Goal: Navigation & Orientation: Understand site structure

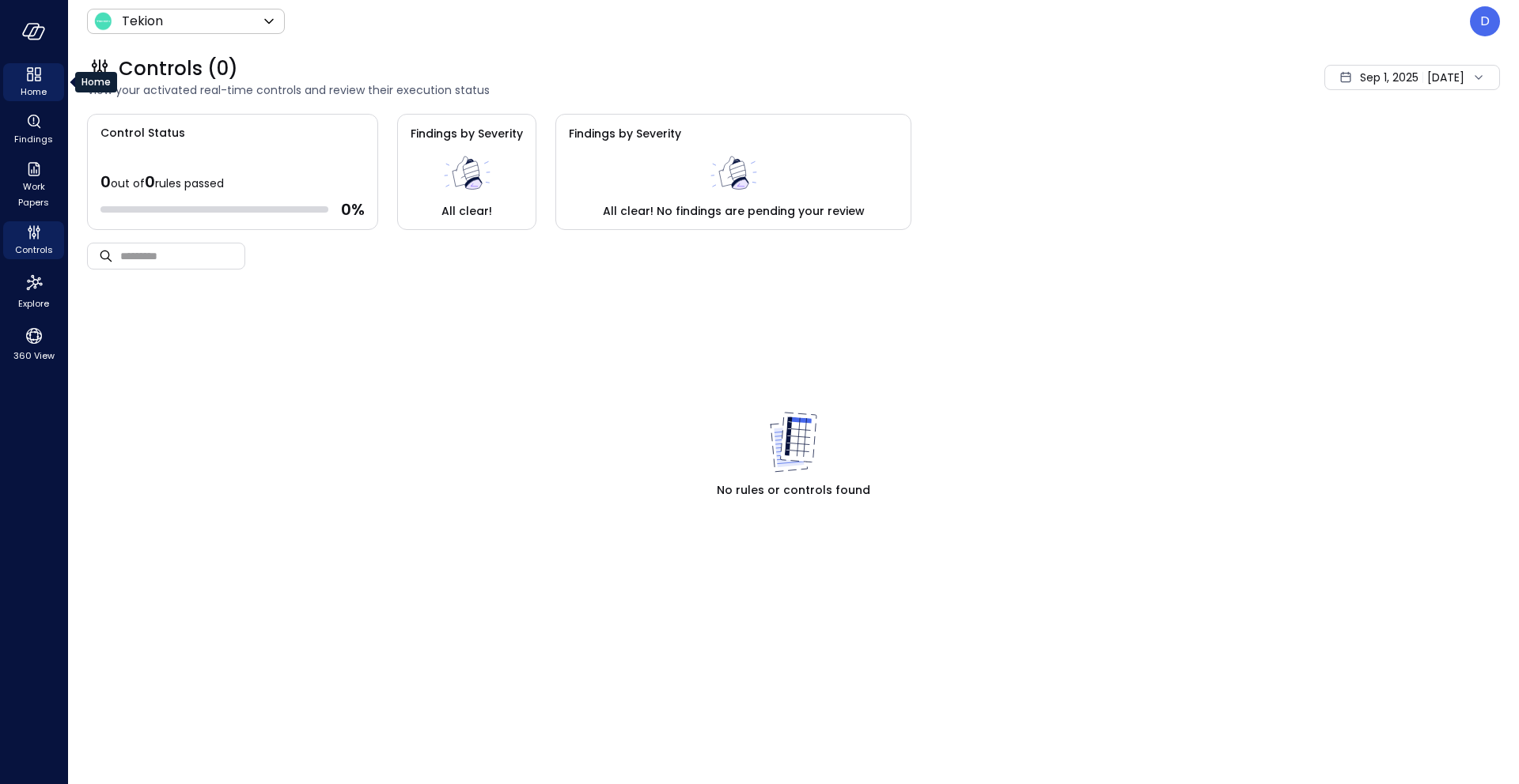
click at [30, 87] on span "Home" at bounding box center [34, 92] width 26 height 16
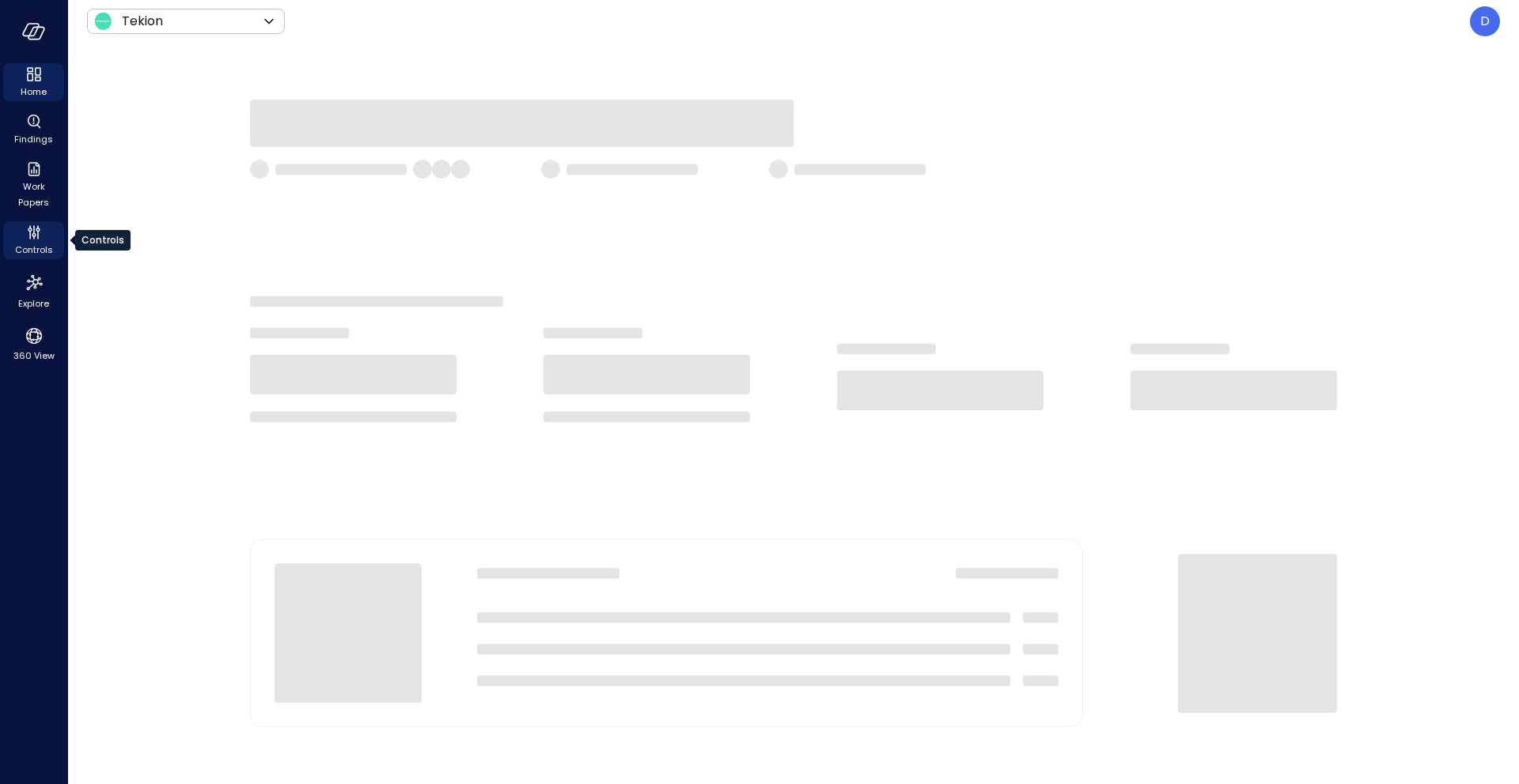
click at [42, 229] on icon "Controls" at bounding box center [34, 232] width 19 height 19
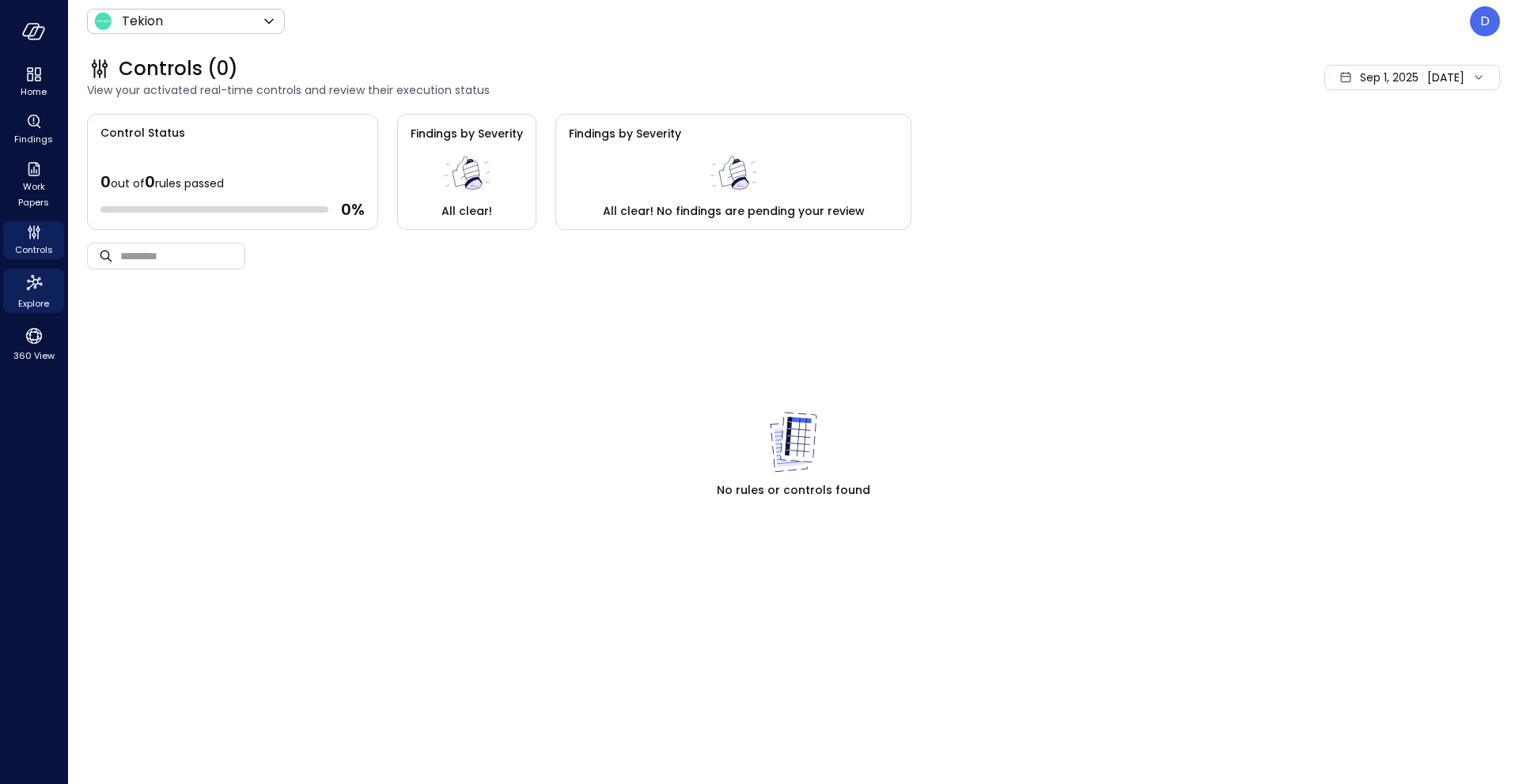
click at [35, 272] on icon "Explore" at bounding box center [34, 283] width 26 height 26
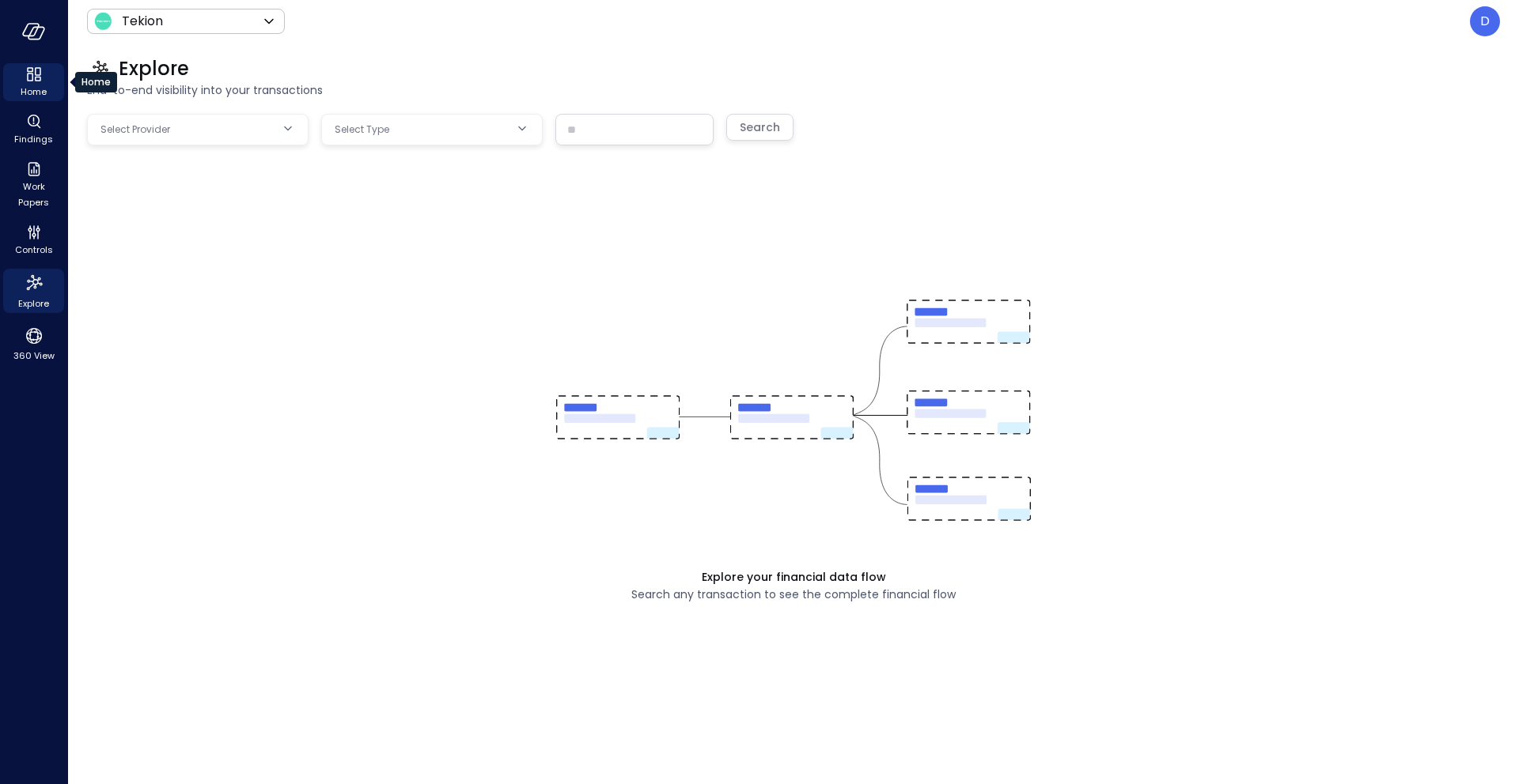
click at [26, 94] on span "Home" at bounding box center [34, 92] width 26 height 16
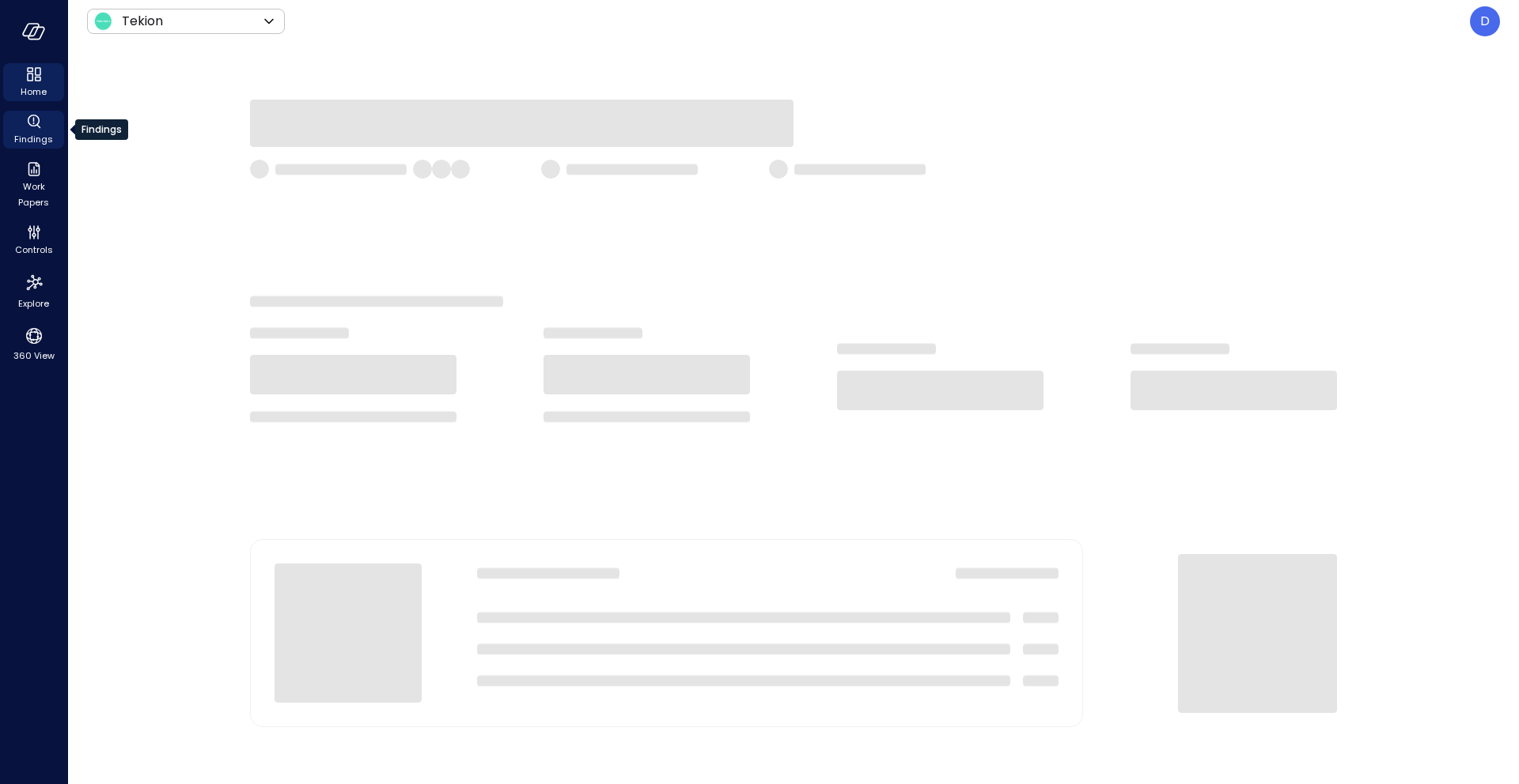
click at [33, 124] on icon "Findings" at bounding box center [34, 121] width 19 height 19
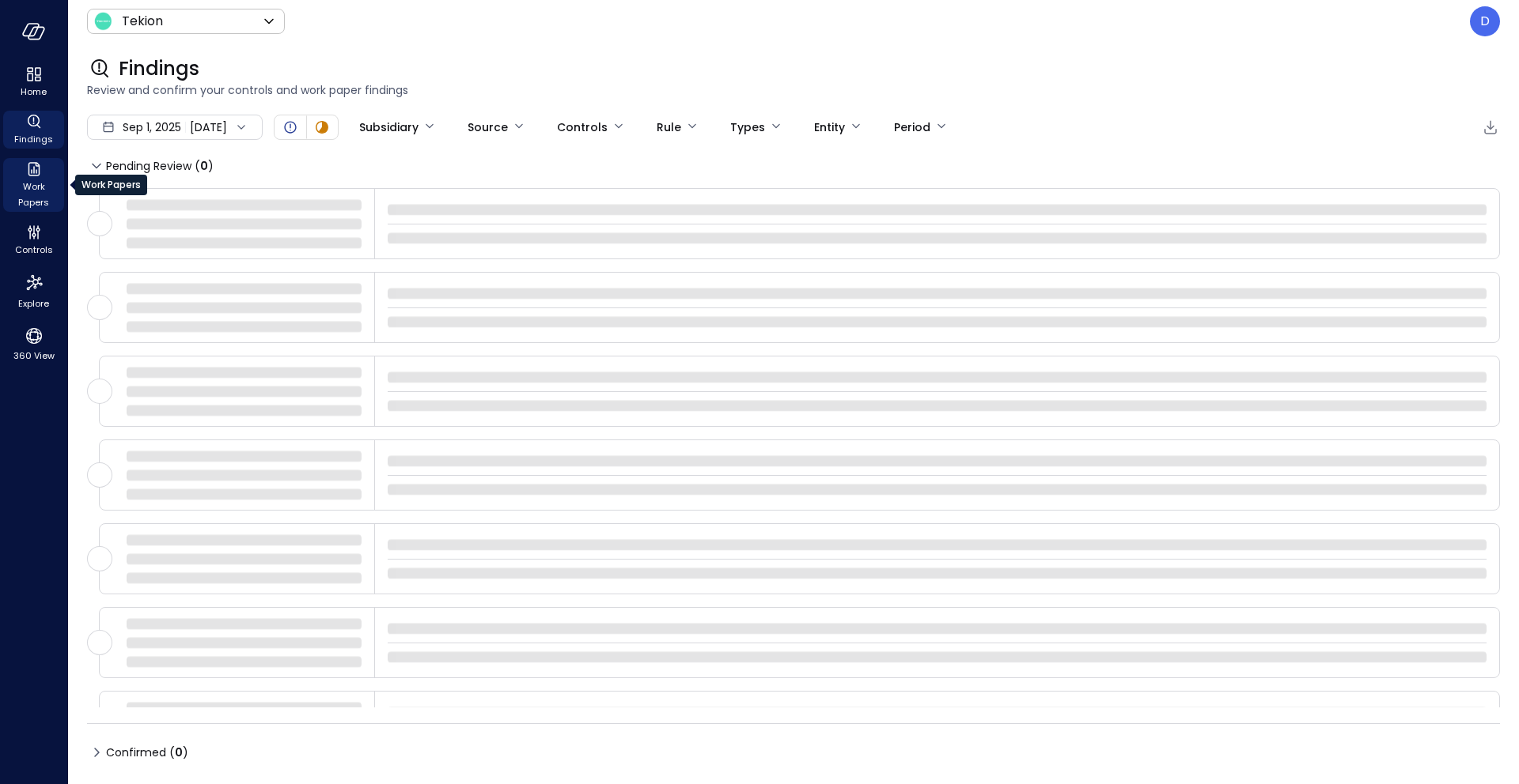
click at [32, 167] on icon "Work Papers" at bounding box center [34, 169] width 19 height 19
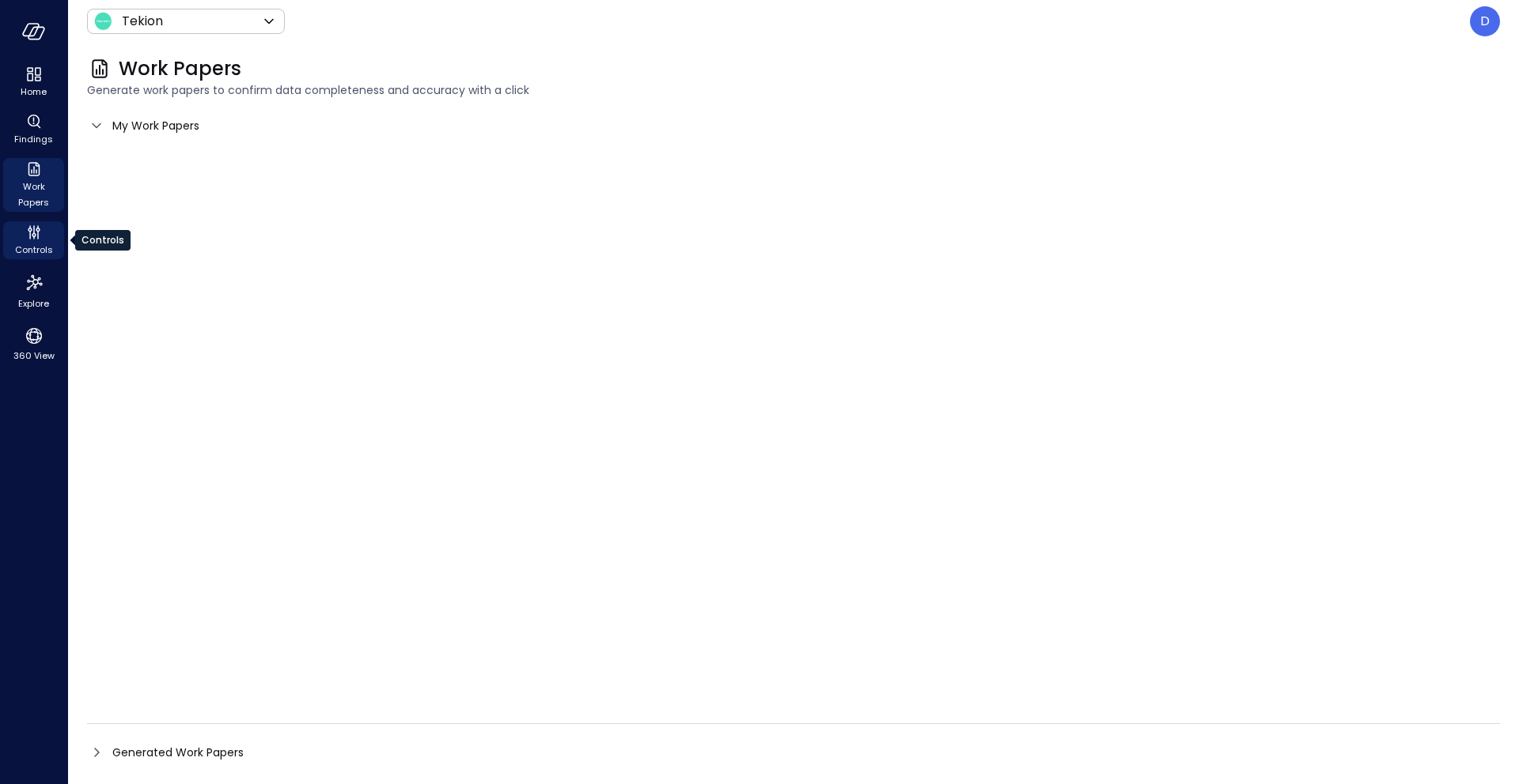
click at [28, 228] on icon "Controls" at bounding box center [29, 230] width 4 height 4
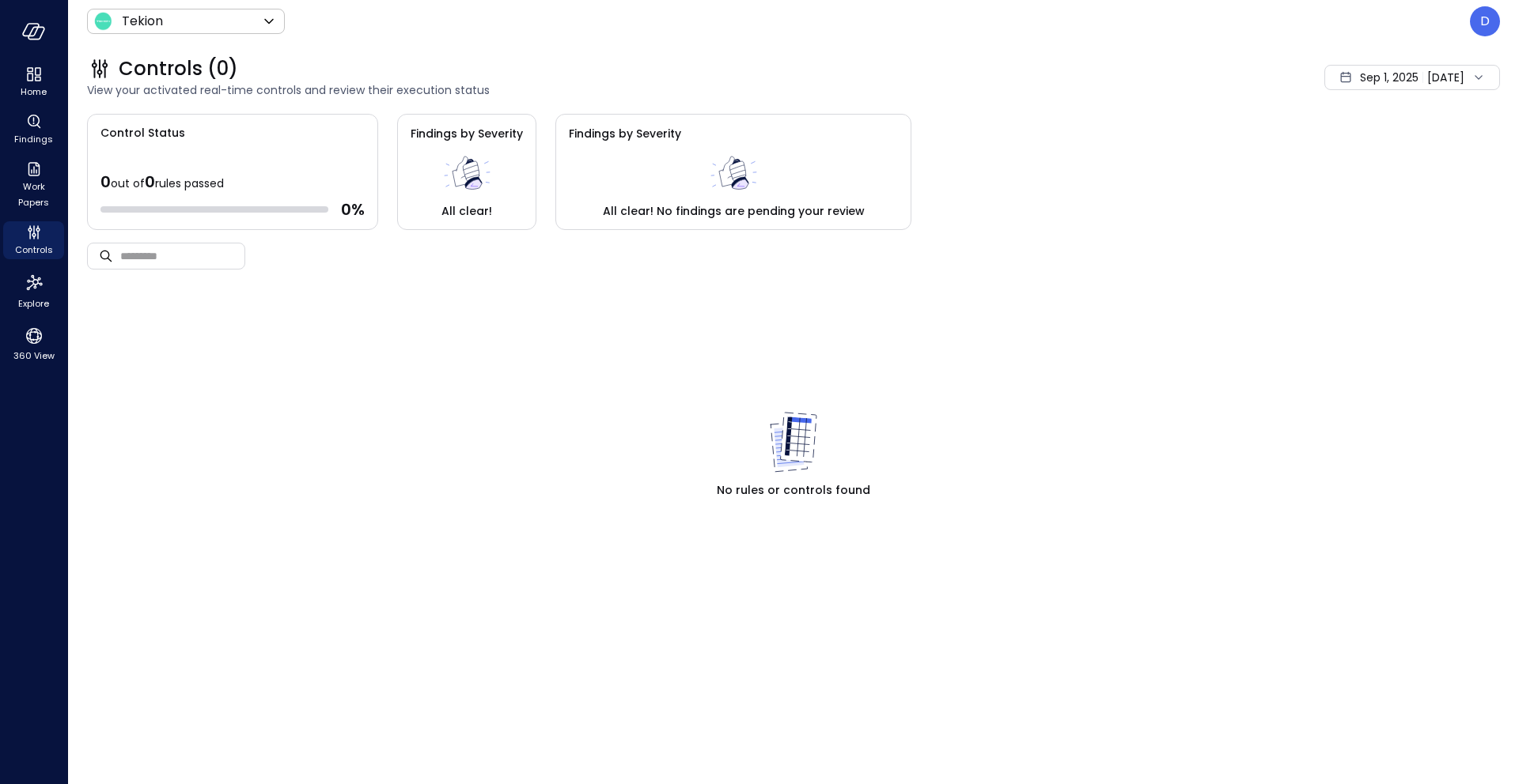
click at [251, 141] on div "Control Status 0 out of 0 rules passed 0 %" at bounding box center [233, 172] width 291 height 117
